Goal: Information Seeking & Learning: Learn about a topic

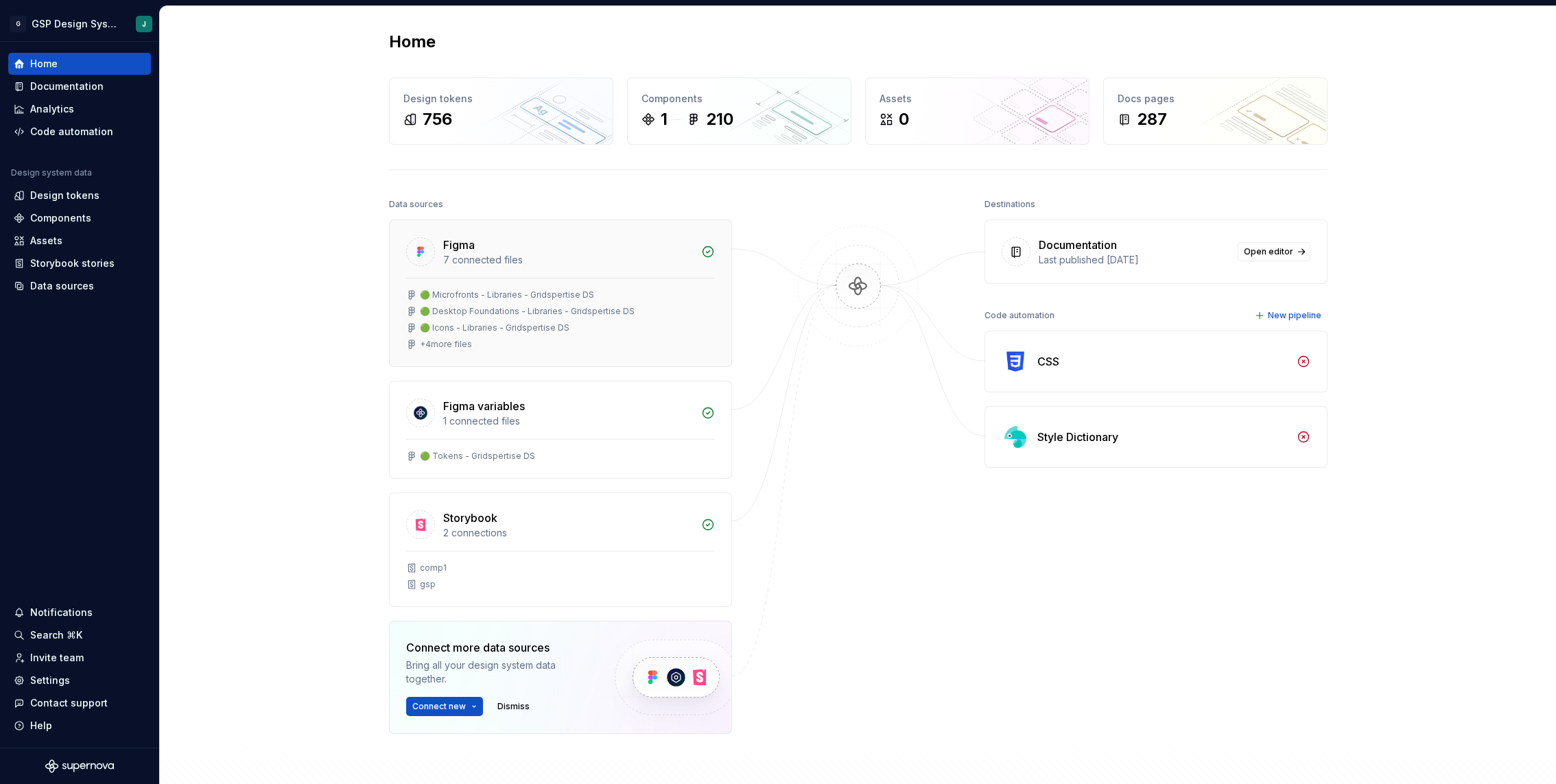
click at [593, 343] on div "+ 4 more files" at bounding box center [560, 345] width 309 height 11
click at [1150, 229] on div "Documentation Last published [DATE] Open editor" at bounding box center [1156, 252] width 342 height 64
click at [1262, 244] on link "Open editor" at bounding box center [1274, 252] width 73 height 19
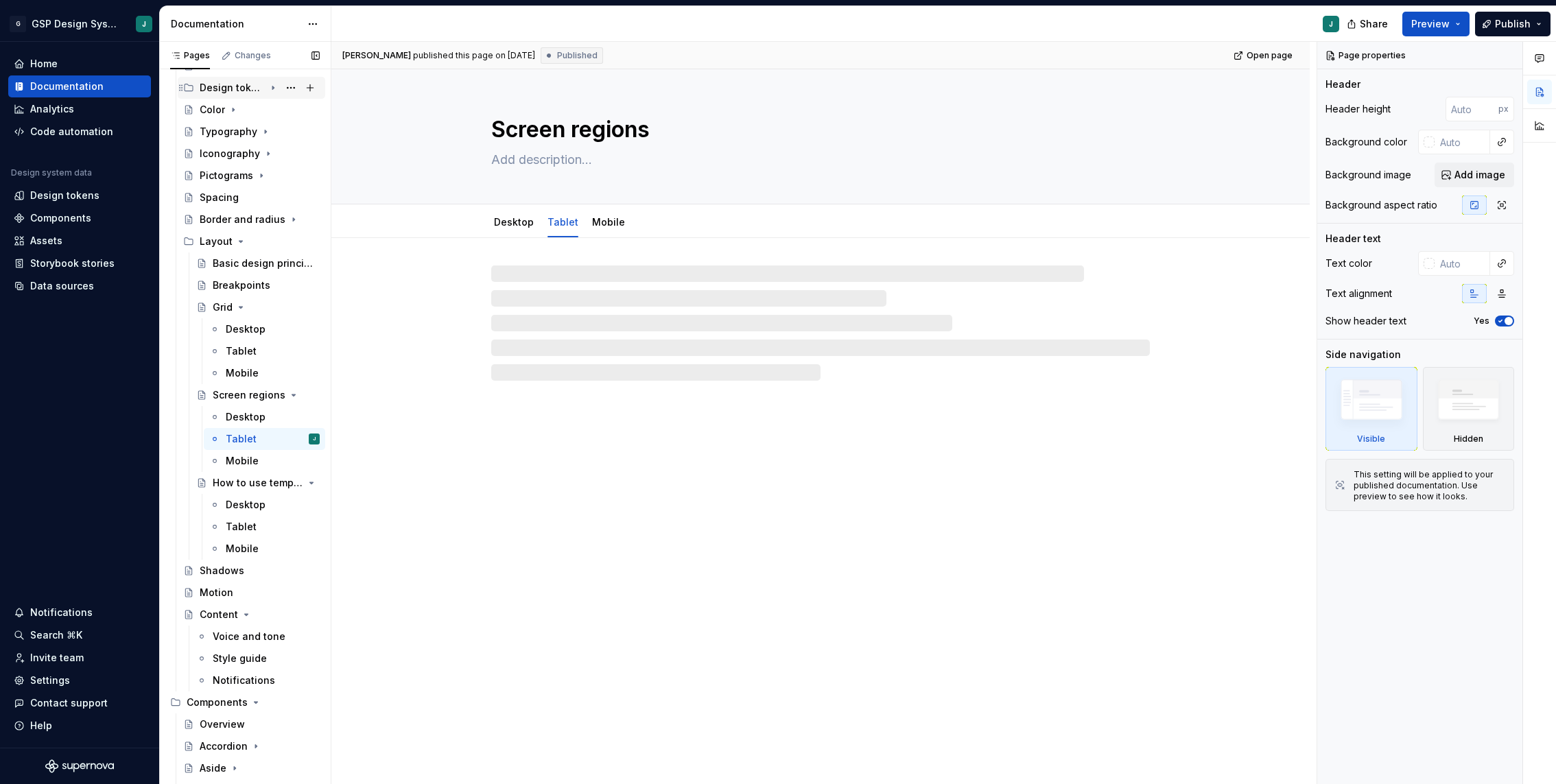
scroll to position [419, 0]
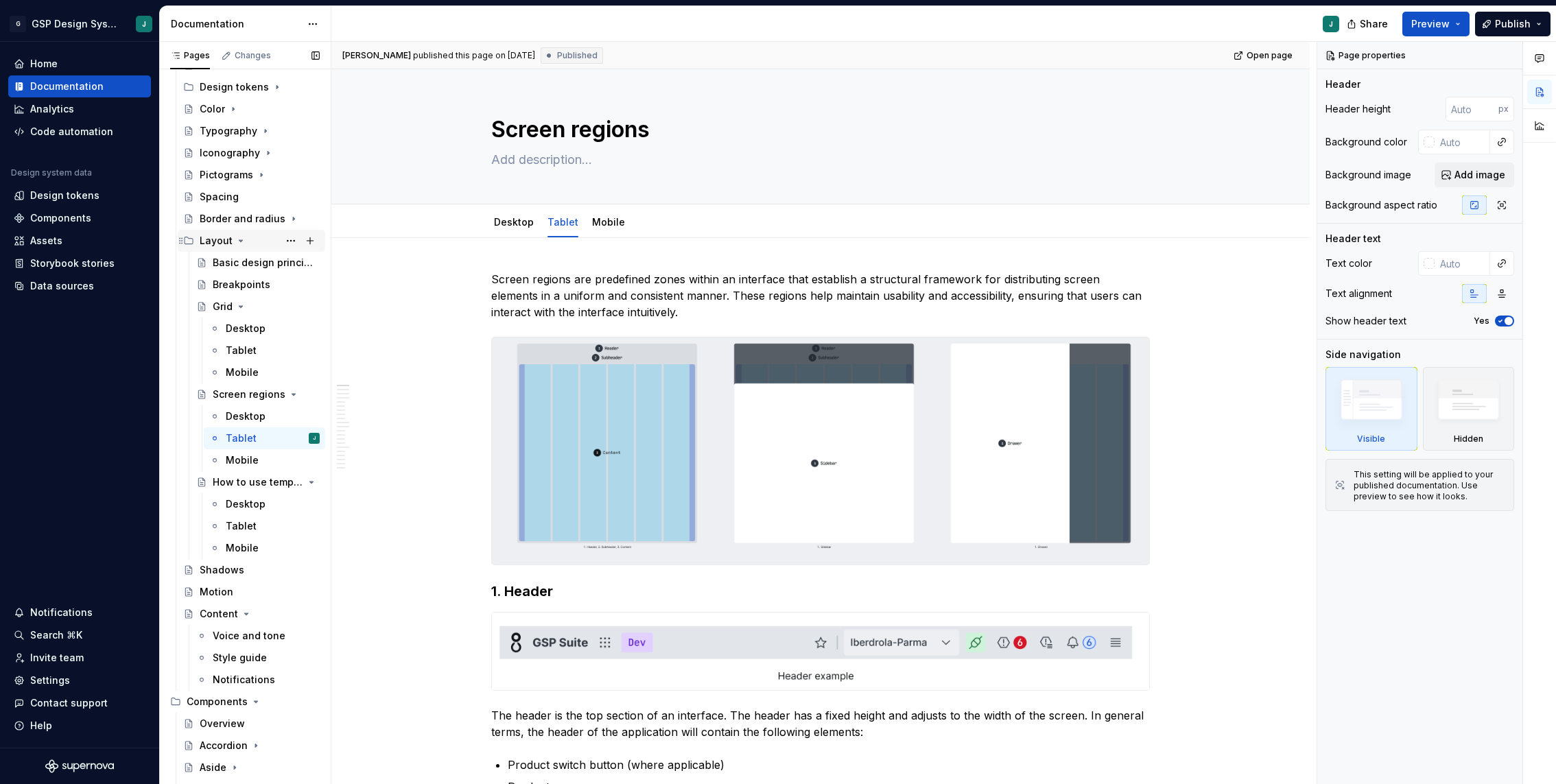
click at [236, 236] on icon "Page tree" at bounding box center [241, 241] width 11 height 11
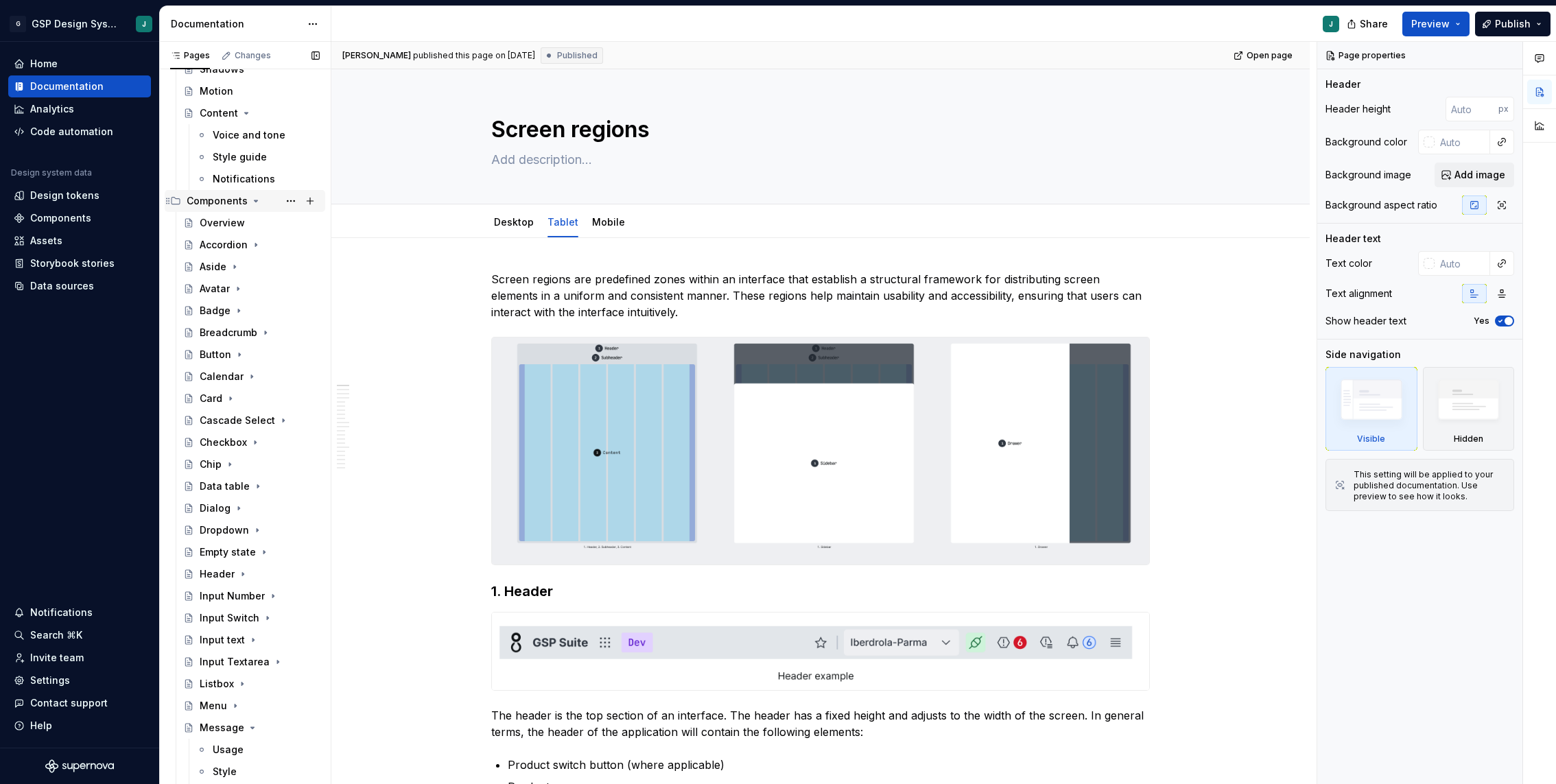
scroll to position [606, 0]
click at [251, 207] on icon "Page tree" at bounding box center [256, 208] width 11 height 11
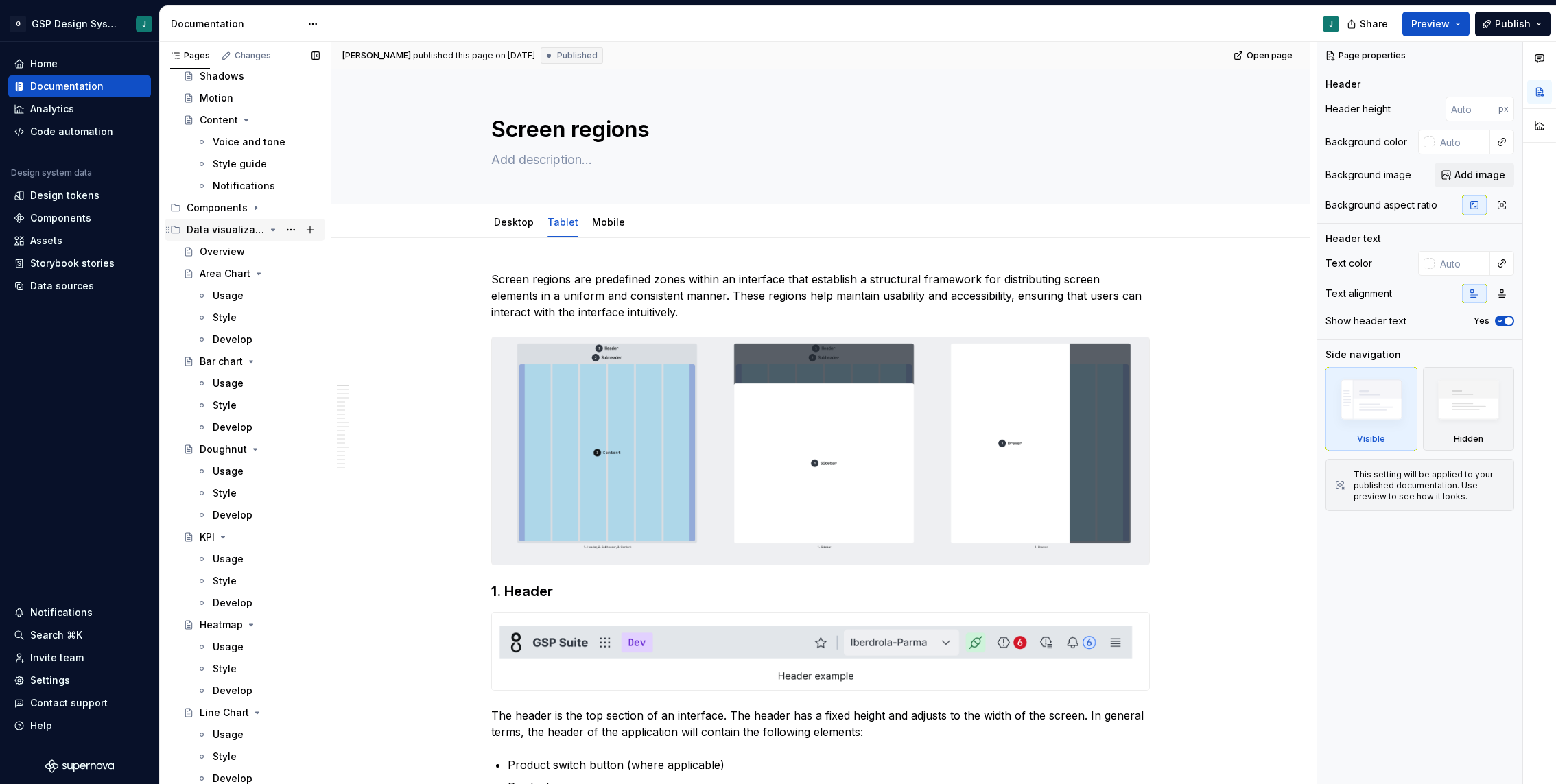
click at [279, 230] on div "Data visualization" at bounding box center [253, 230] width 133 height 19
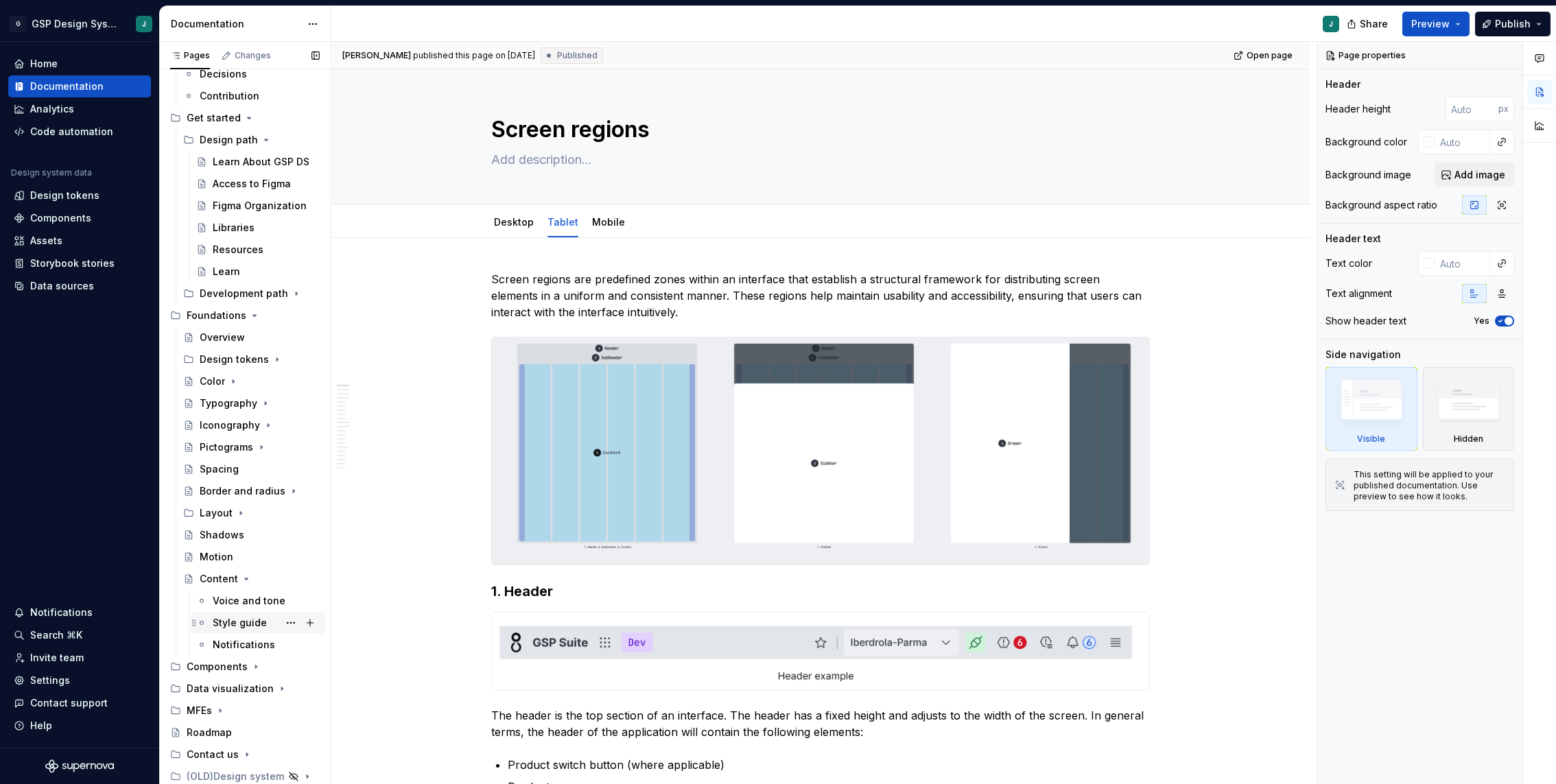
scroll to position [145, 0]
click at [253, 664] on icon "Page tree" at bounding box center [256, 668] width 11 height 11
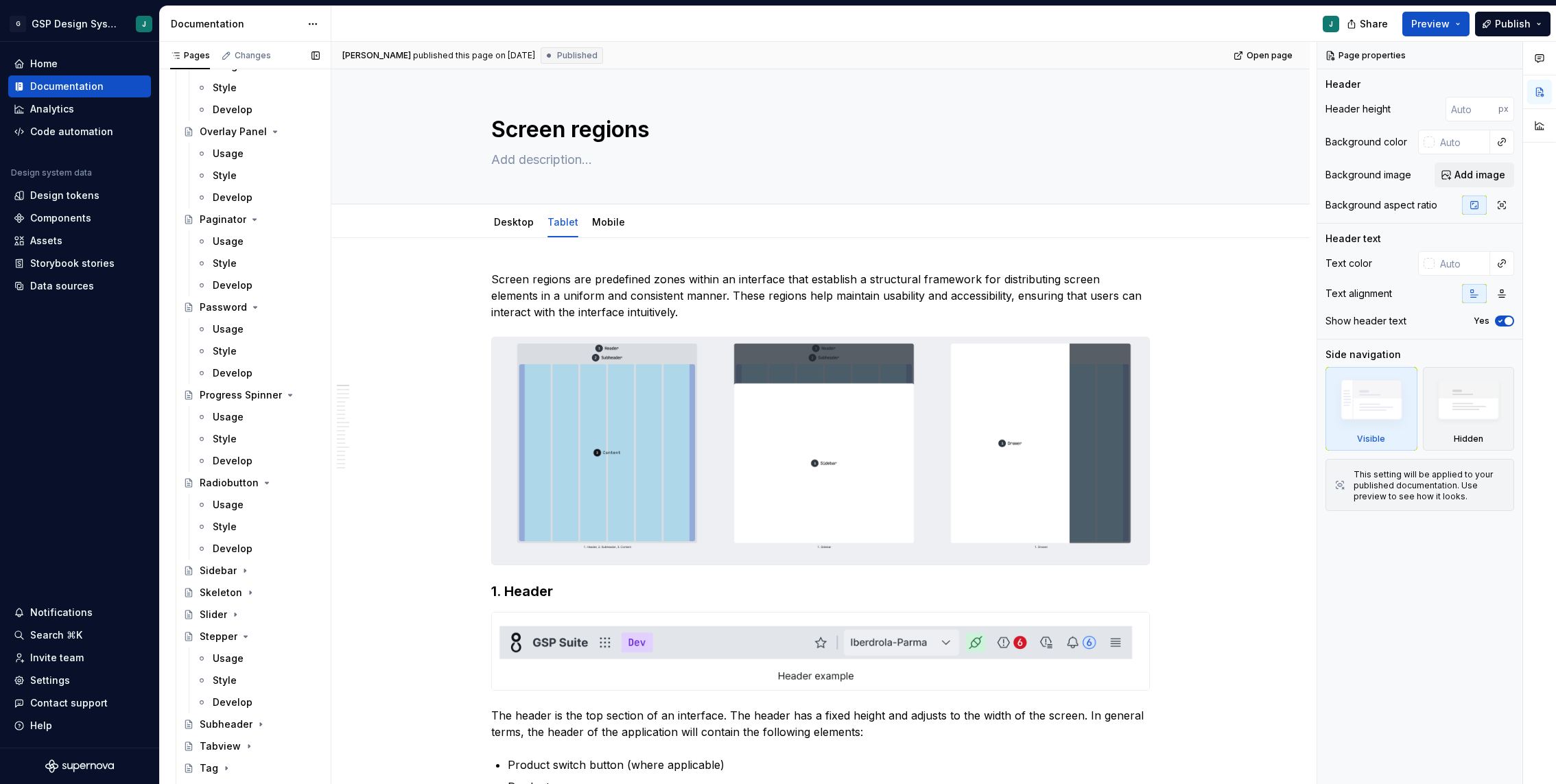
scroll to position [2055, 0]
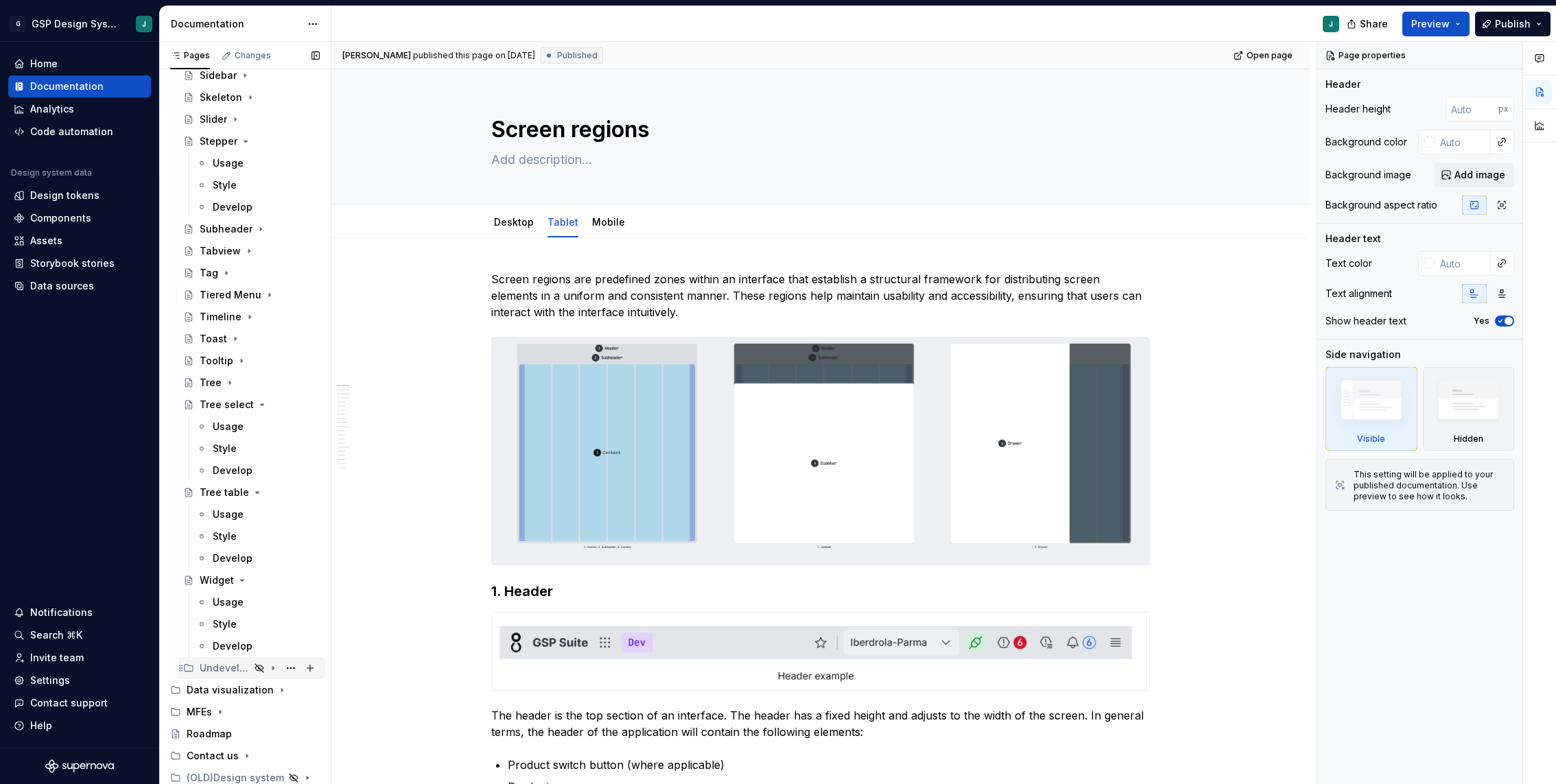
click at [276, 667] on icon "Page tree" at bounding box center [273, 668] width 11 height 11
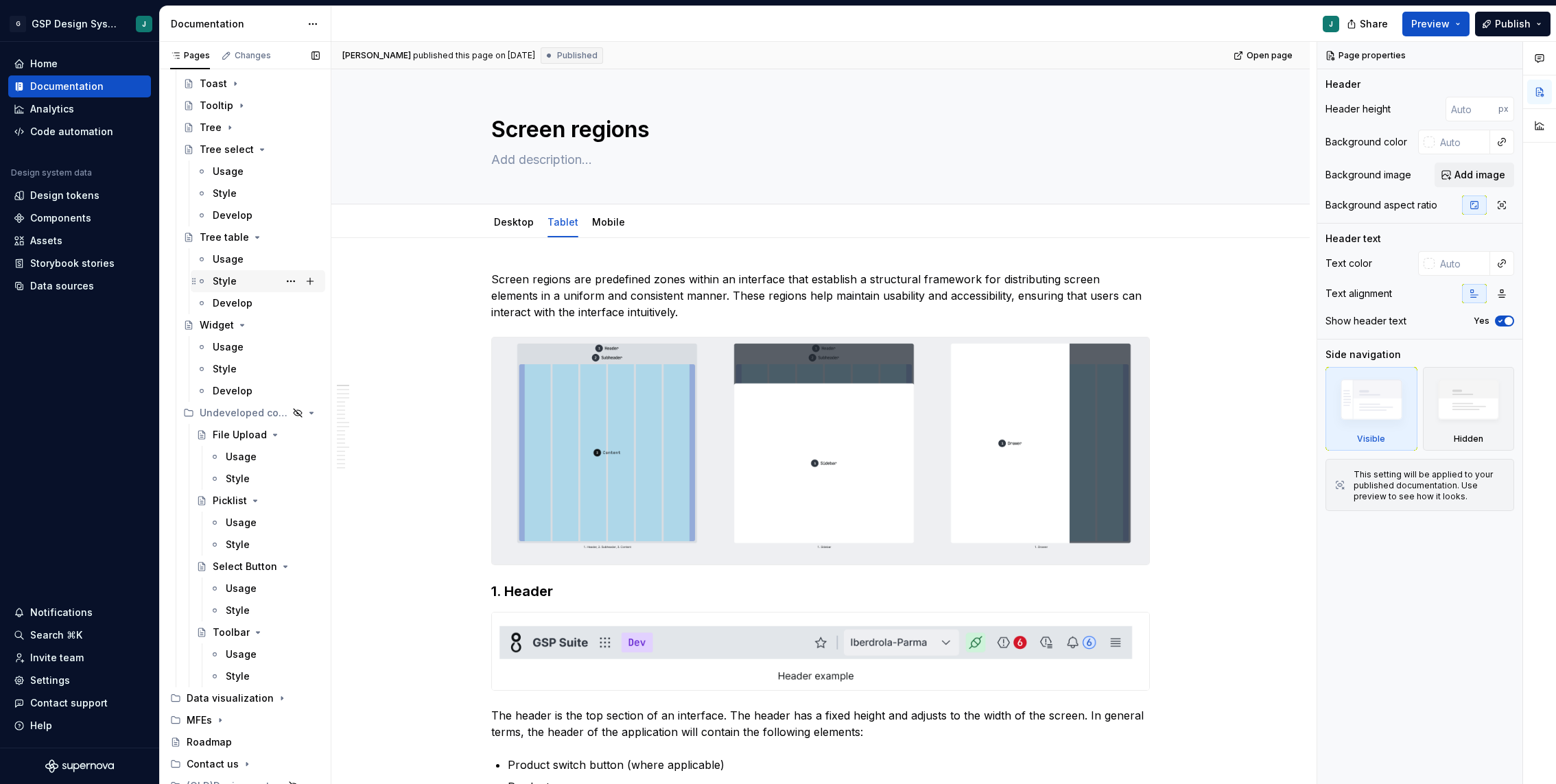
scroll to position [2319, 0]
click at [246, 431] on div "File Upload" at bounding box center [238, 426] width 52 height 13
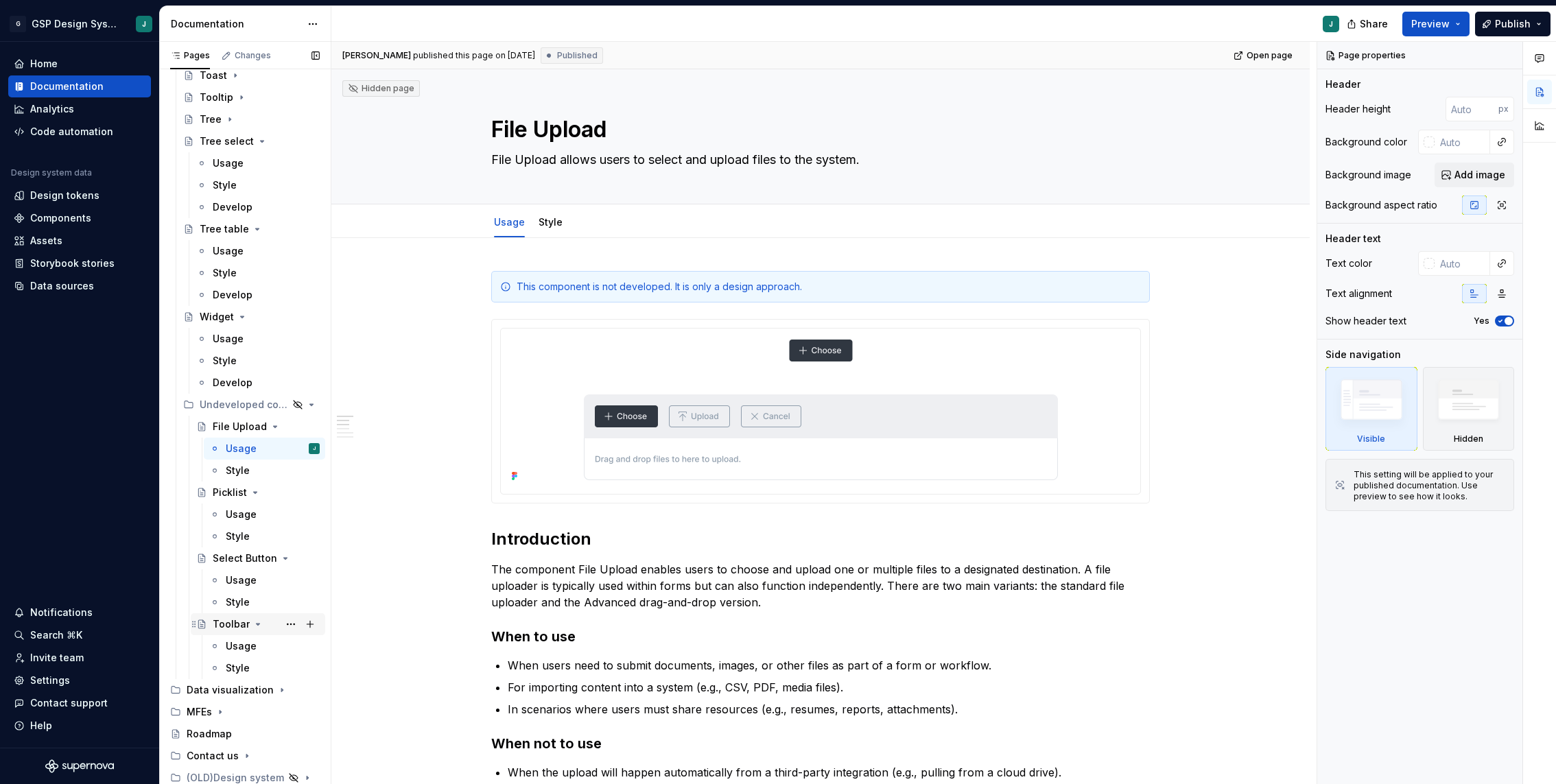
click at [229, 621] on div "Toolbar" at bounding box center [231, 625] width 37 height 13
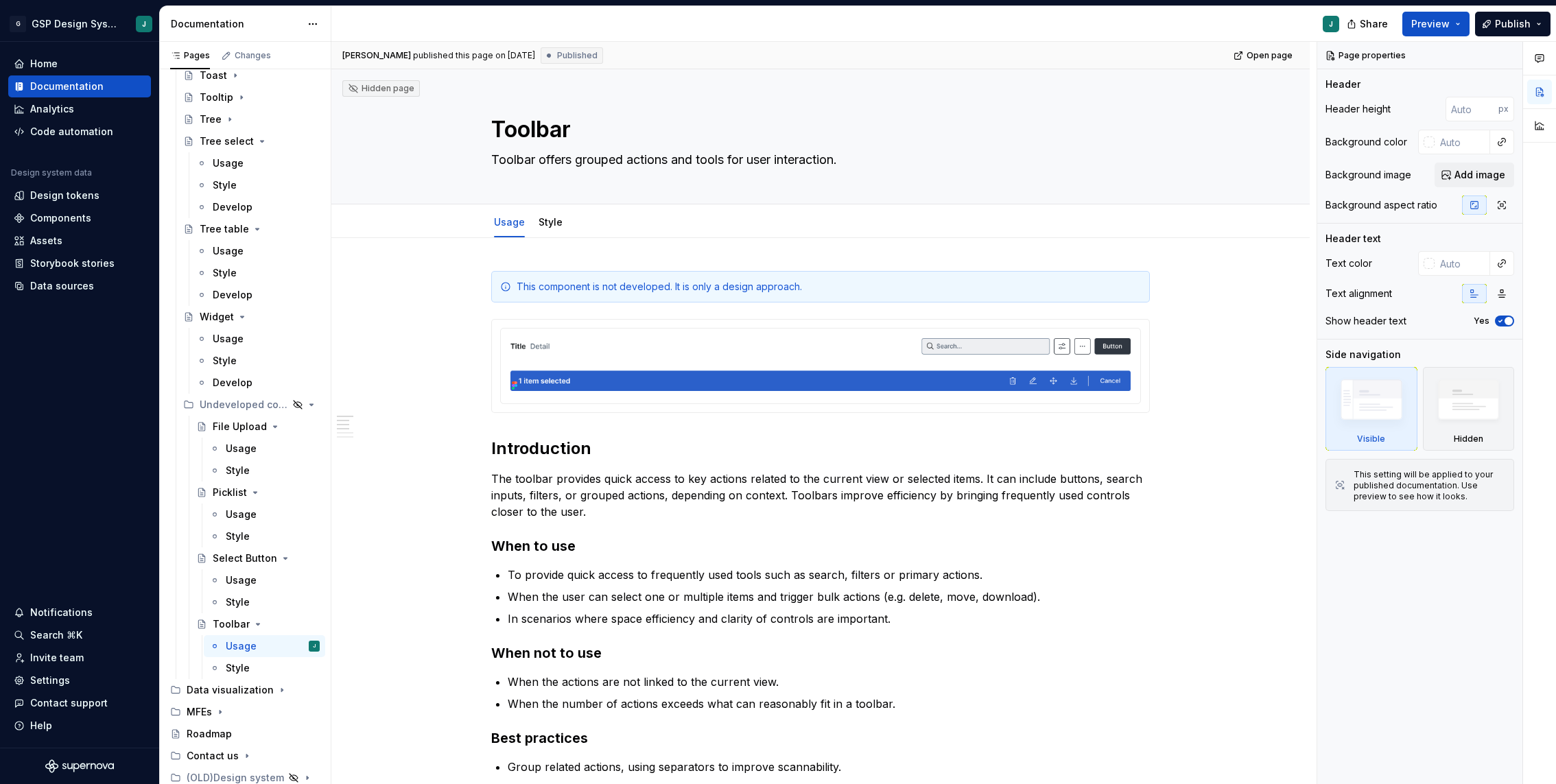
type textarea "*"
